Goal: Task Accomplishment & Management: Manage account settings

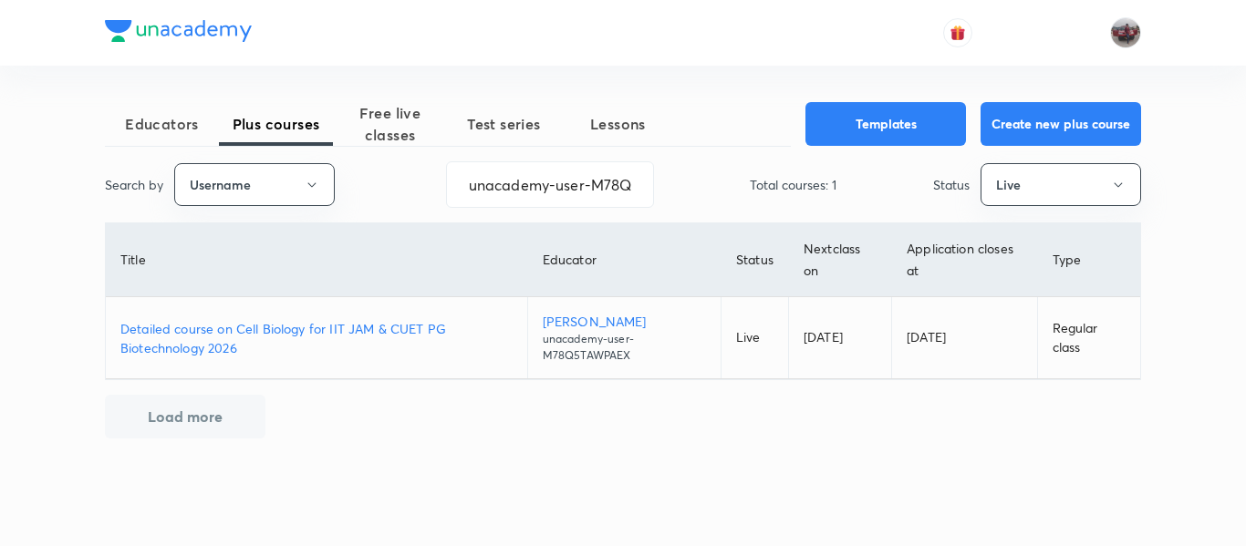
click at [390, 325] on p "Detailed course on Cell Biology for IIT JAM & CUET PG Biotechnology 2026" at bounding box center [316, 338] width 392 height 38
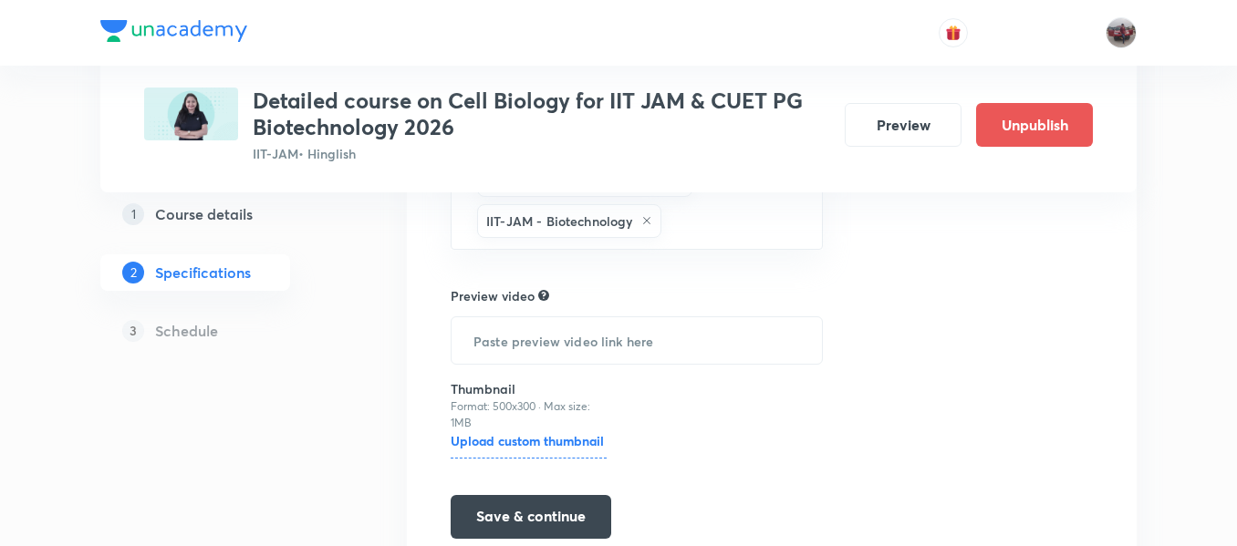
scroll to position [612, 0]
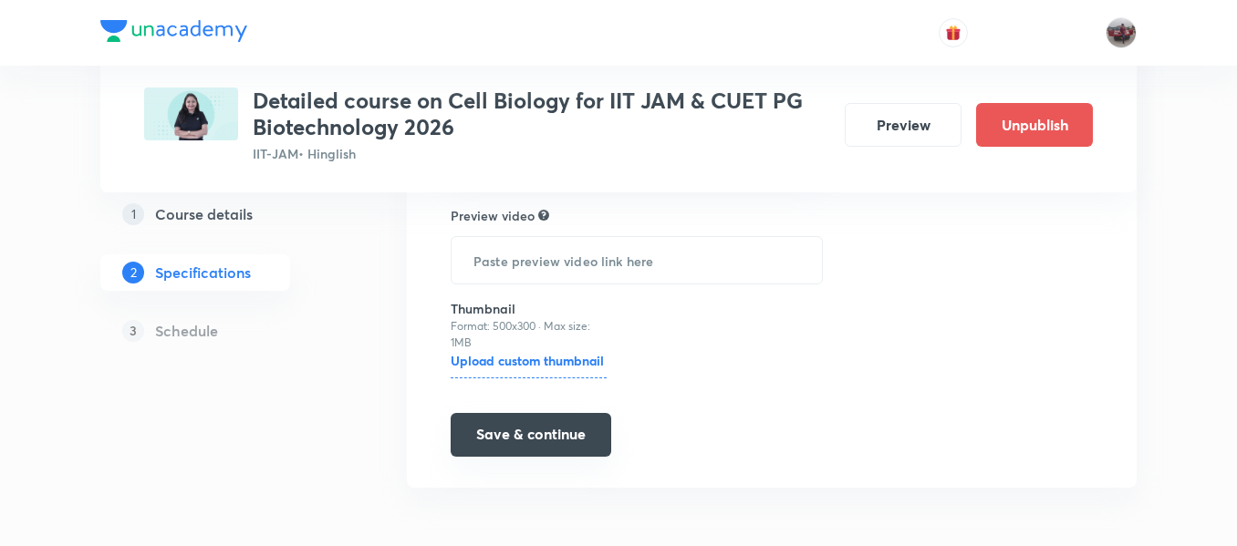
click at [556, 438] on button "Save & continue" at bounding box center [531, 435] width 161 height 44
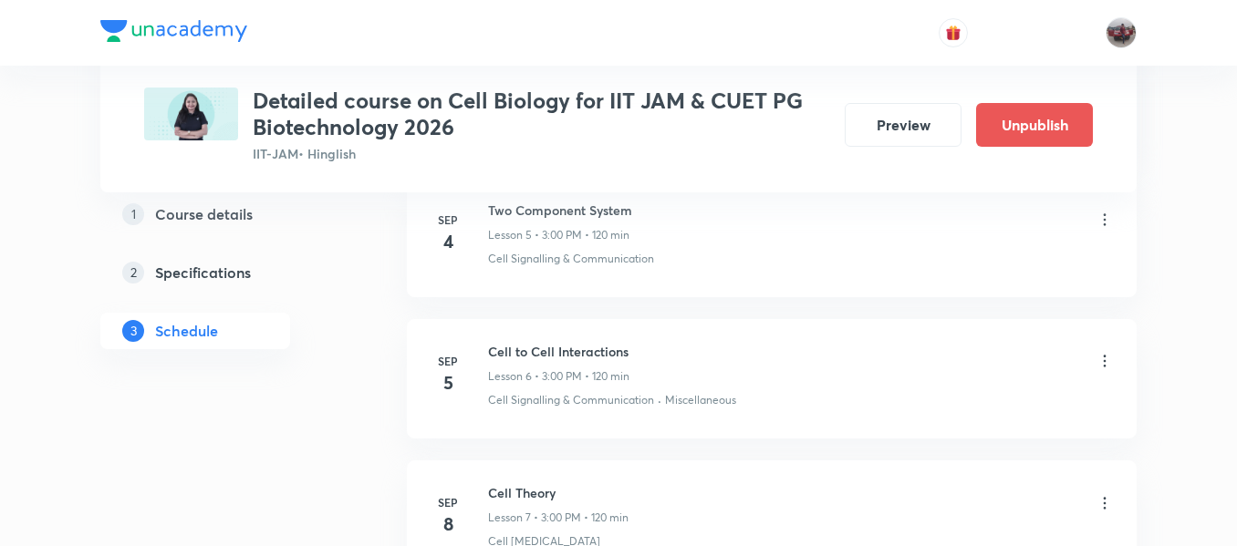
scroll to position [1653, 0]
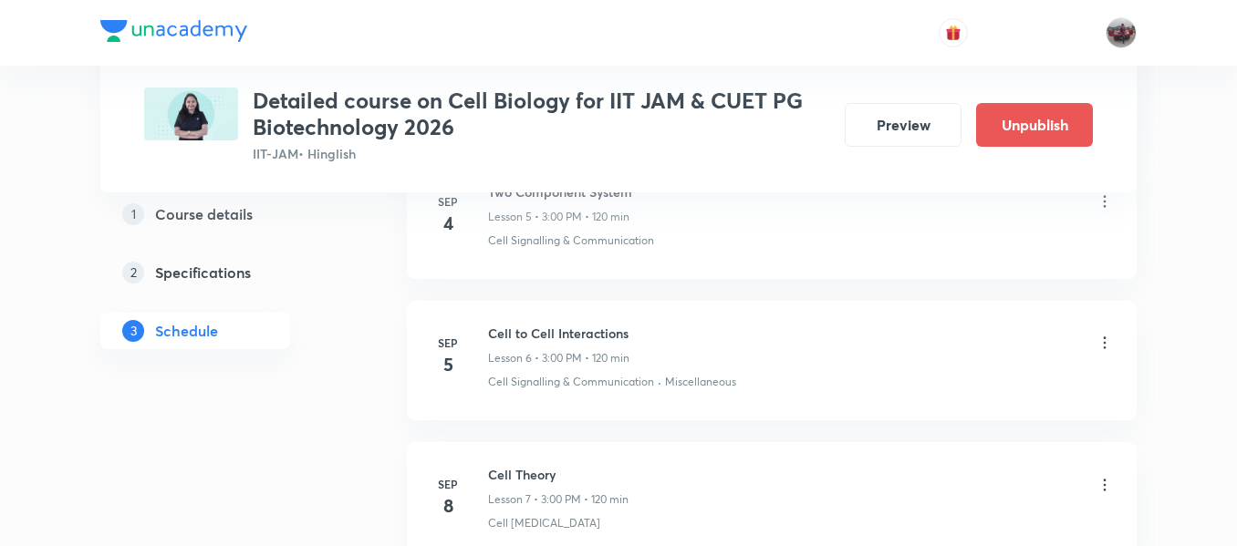
click at [1108, 345] on icon at bounding box center [1105, 343] width 18 height 18
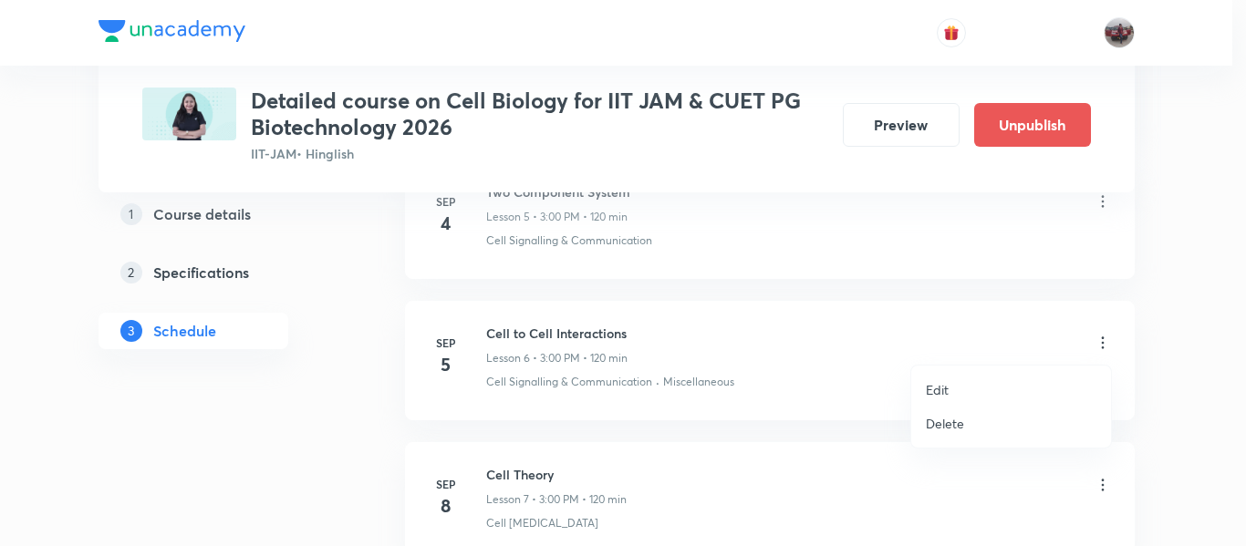
click at [948, 391] on p "Edit" at bounding box center [937, 389] width 23 height 19
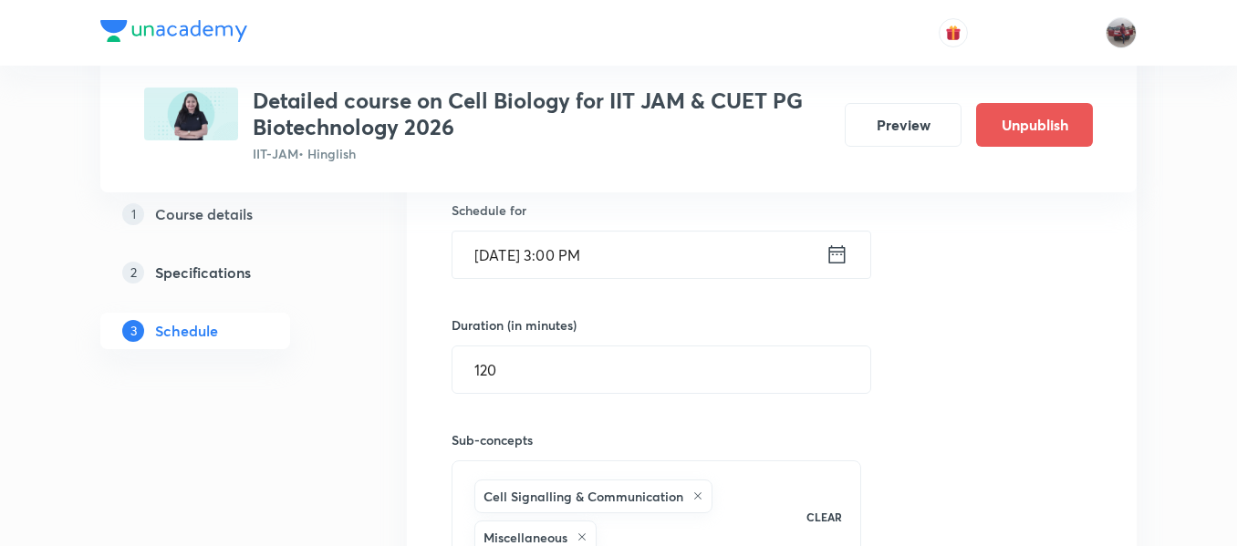
scroll to position [1299, 0]
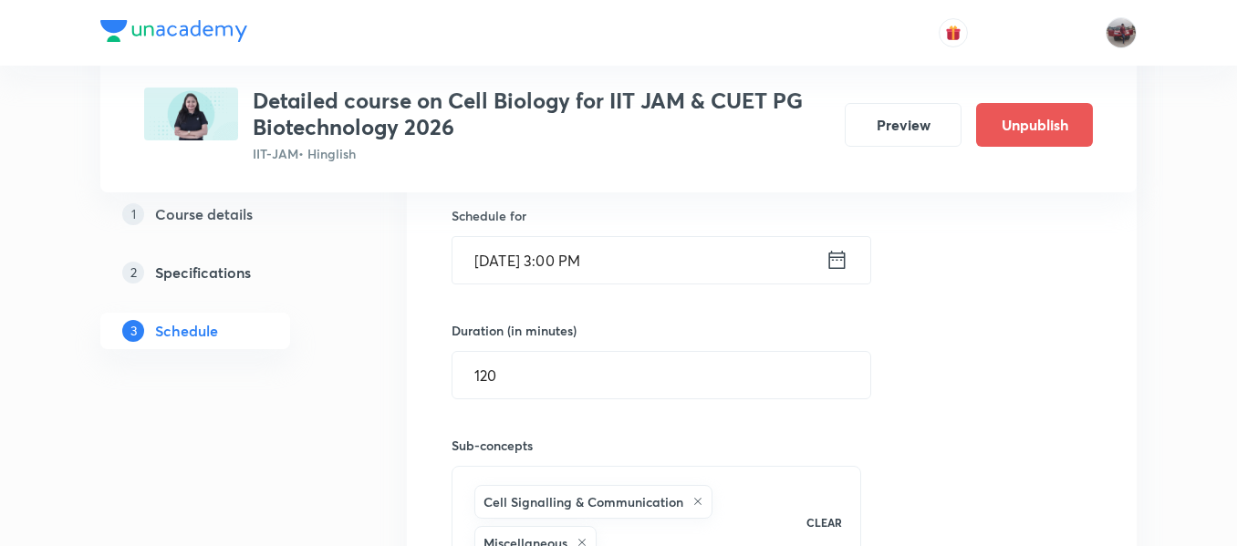
click at [841, 263] on icon at bounding box center [837, 260] width 23 height 26
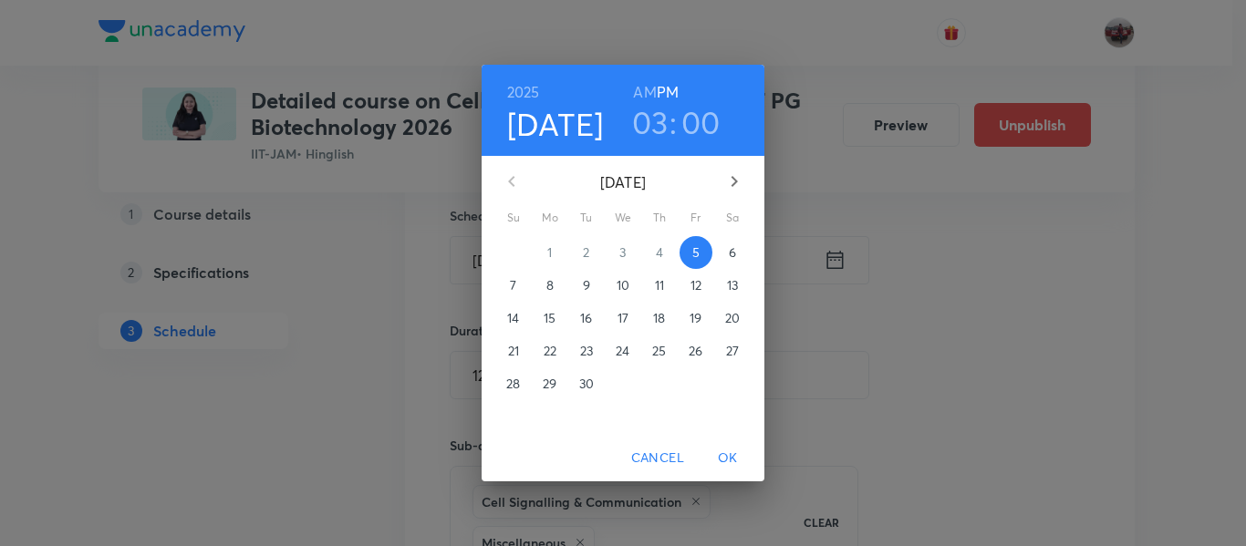
click at [663, 122] on h3 "03" at bounding box center [650, 122] width 36 height 38
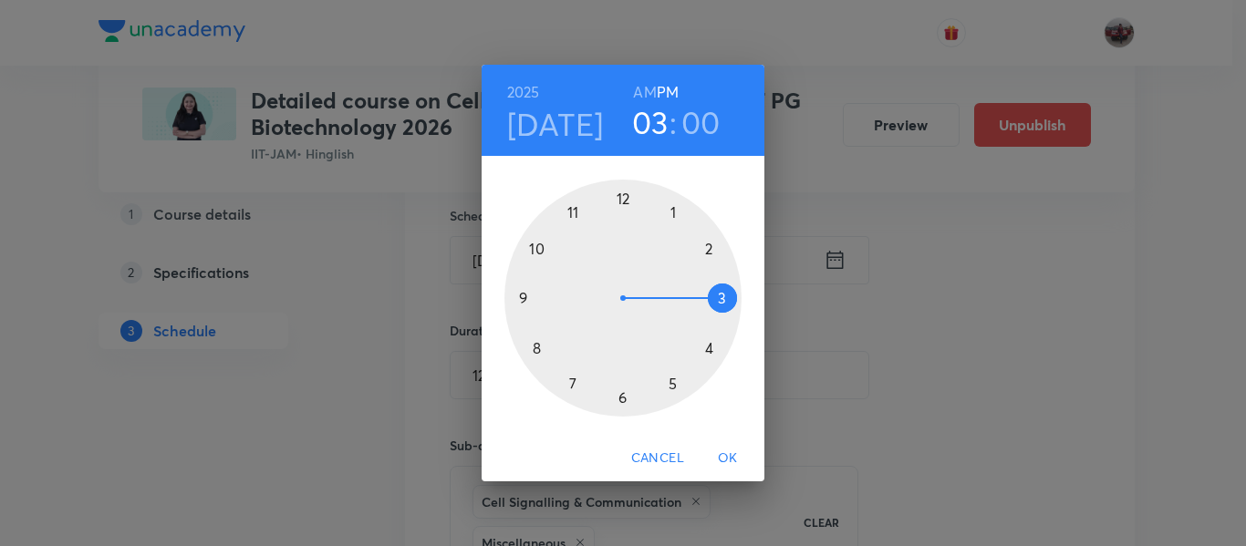
click at [707, 250] on div at bounding box center [622, 298] width 237 height 237
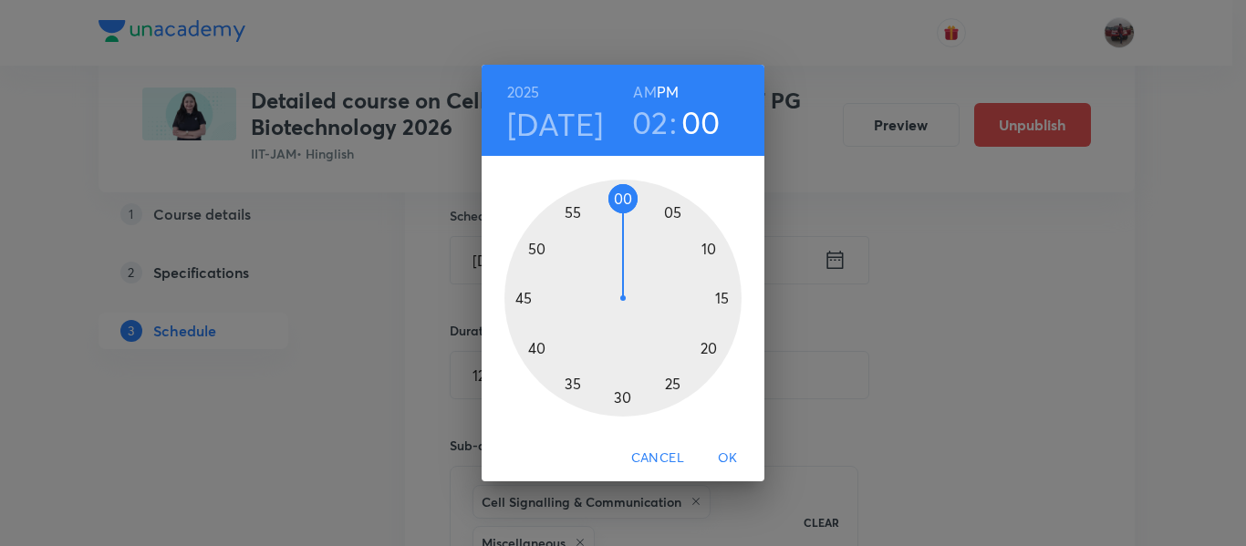
click at [735, 457] on span "OK" at bounding box center [728, 458] width 44 height 23
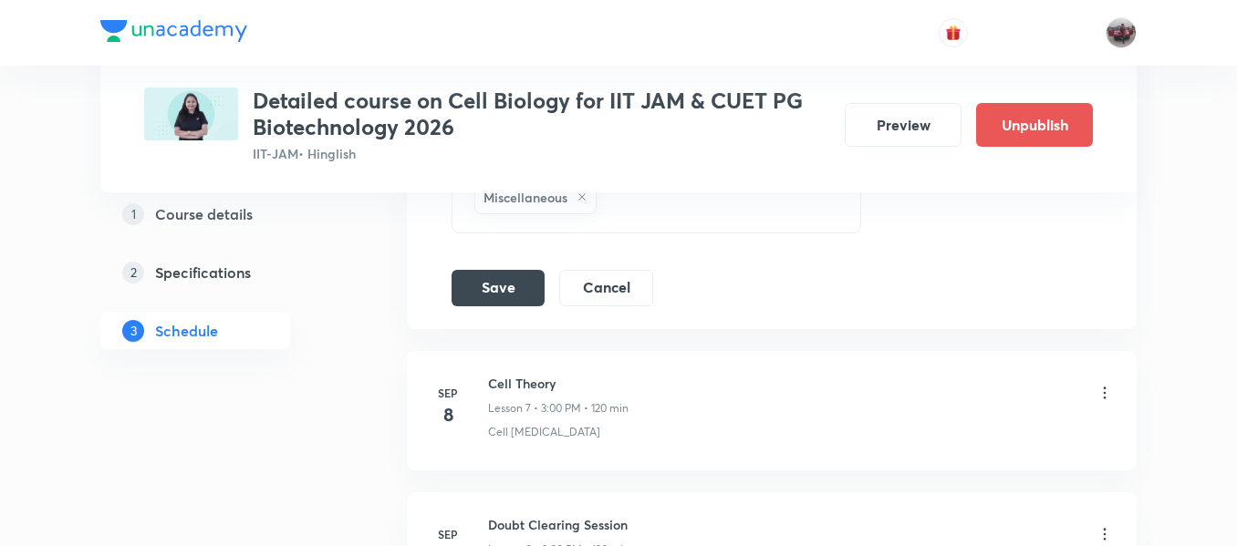
scroll to position [1643, 0]
click at [492, 296] on button "Save" at bounding box center [498, 288] width 93 height 36
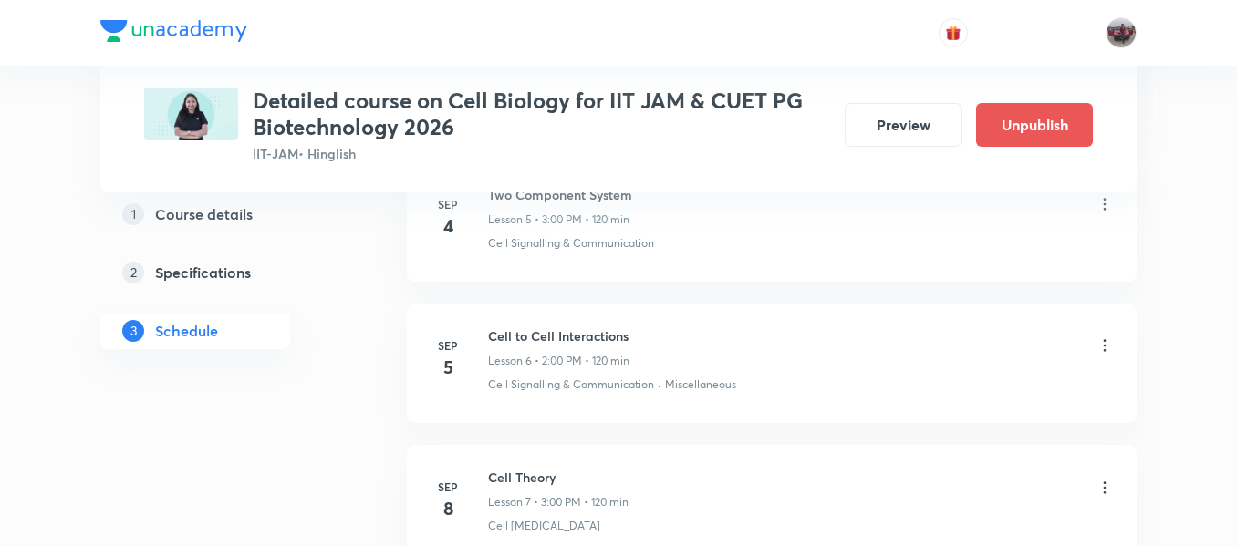
scroll to position [1044, 0]
